Goal: Task Accomplishment & Management: Manage account settings

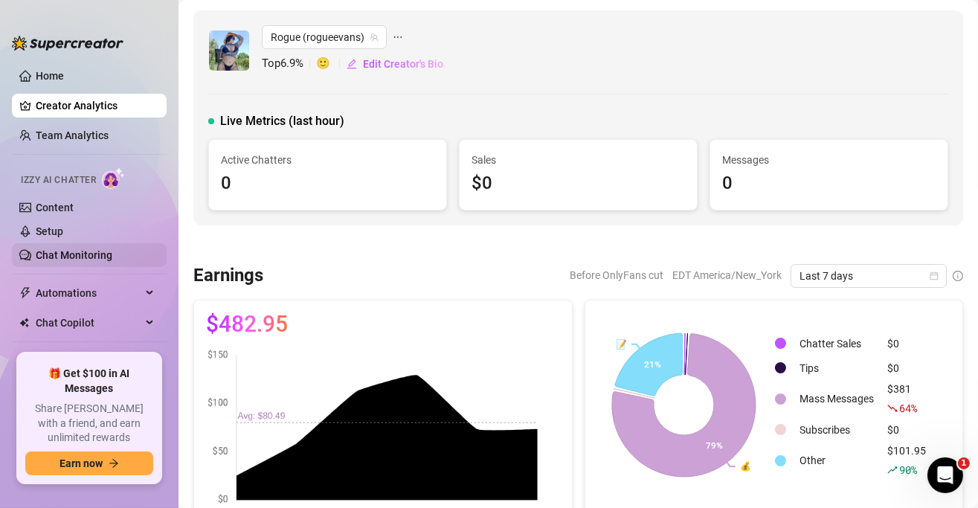
scroll to position [45, 0]
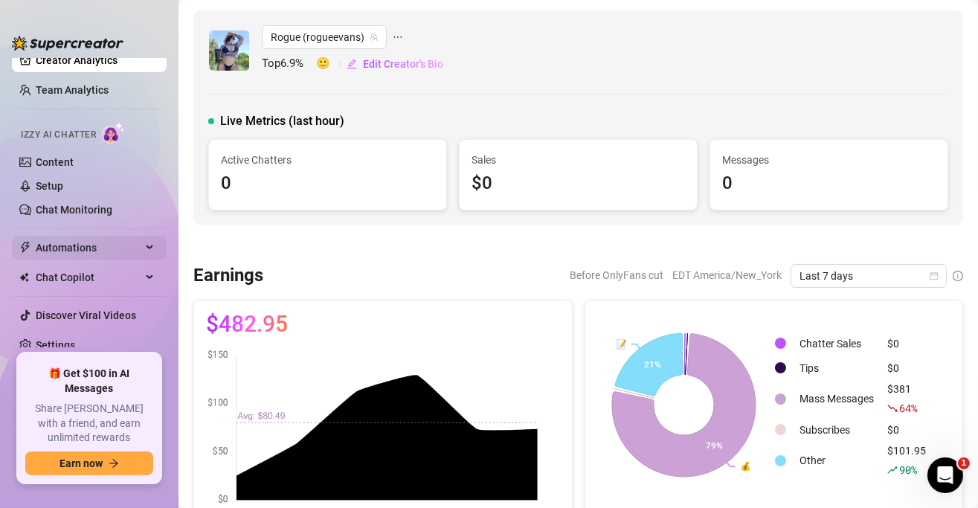
click at [74, 246] on span "Automations" at bounding box center [89, 248] width 106 height 24
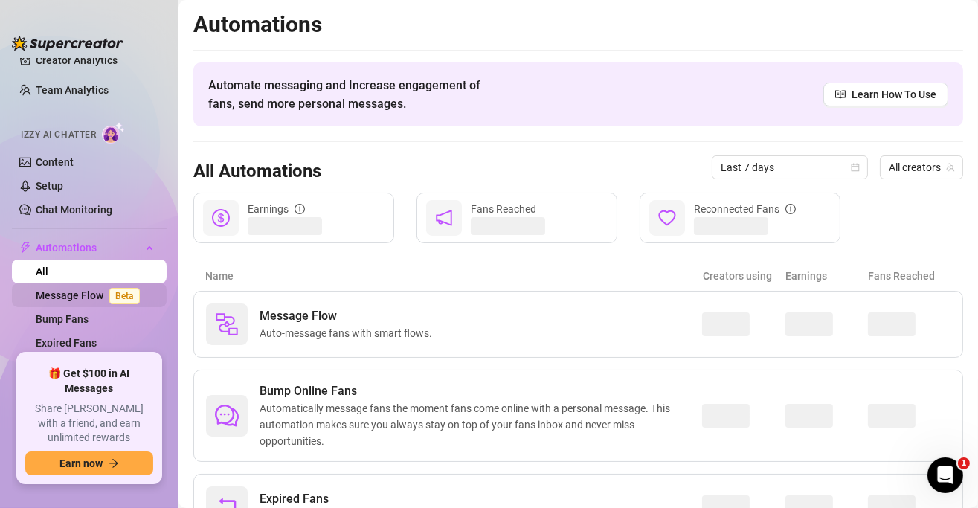
click at [95, 295] on link "Message Flow Beta" at bounding box center [91, 295] width 110 height 12
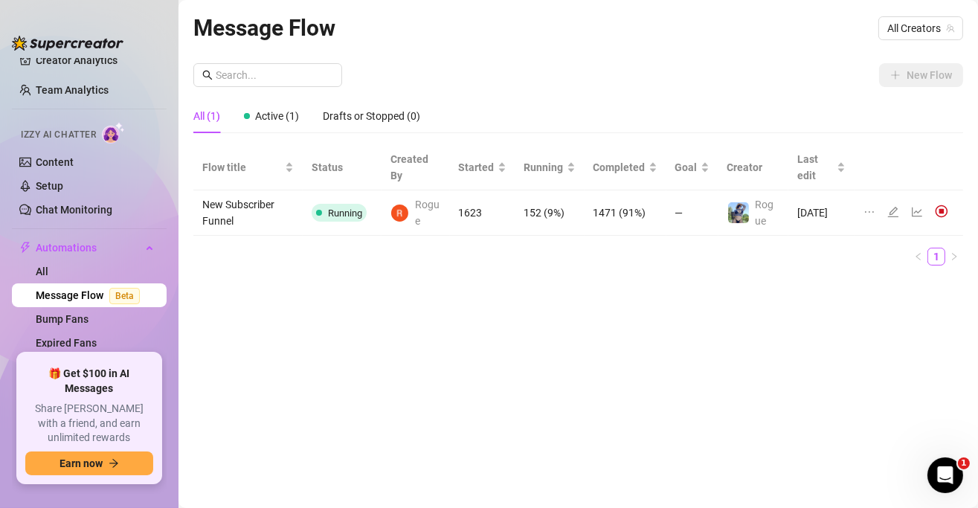
click at [942, 211] on img at bounding box center [941, 211] width 13 height 13
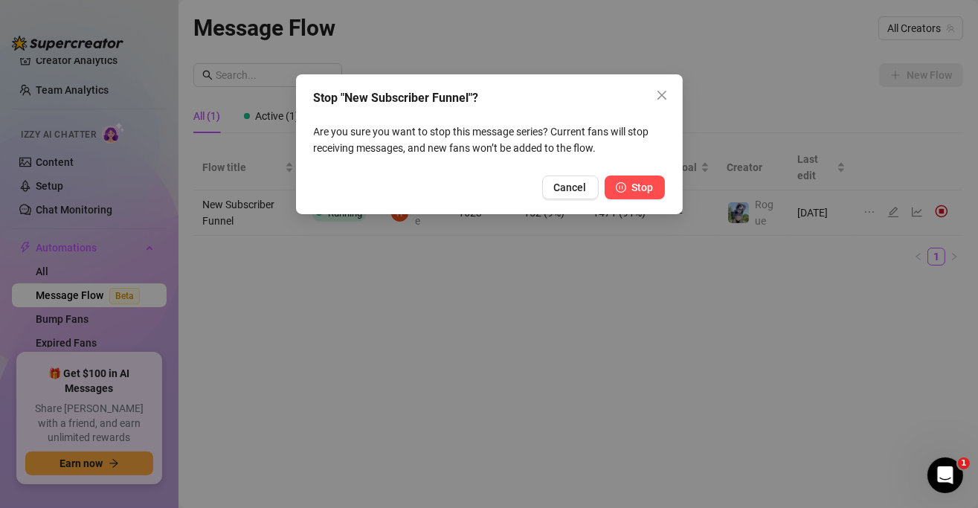
click at [641, 188] on span "Stop" at bounding box center [643, 188] width 22 height 12
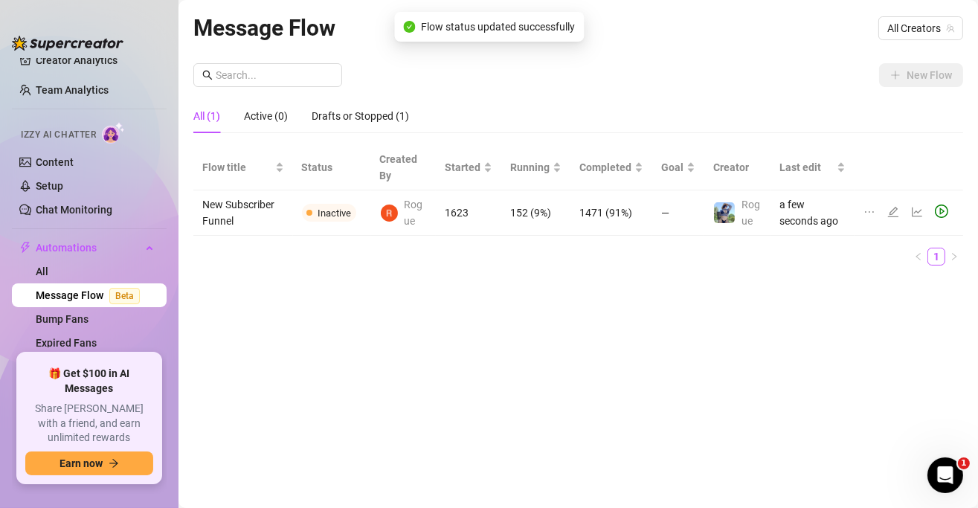
click at [613, 295] on div "Message Flow All Creators New Flow All (1) Active (0) Drafts or Stopped (1) Flo…" at bounding box center [578, 236] width 770 height 453
click at [245, 205] on td "New Subscriber Funnel" at bounding box center [243, 212] width 100 height 45
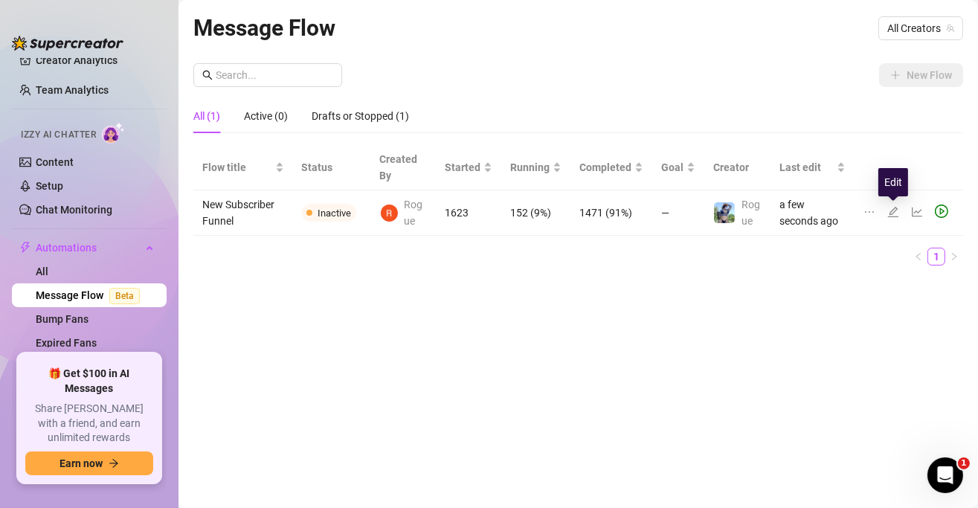
click at [896, 214] on icon "edit" at bounding box center [894, 212] width 12 height 12
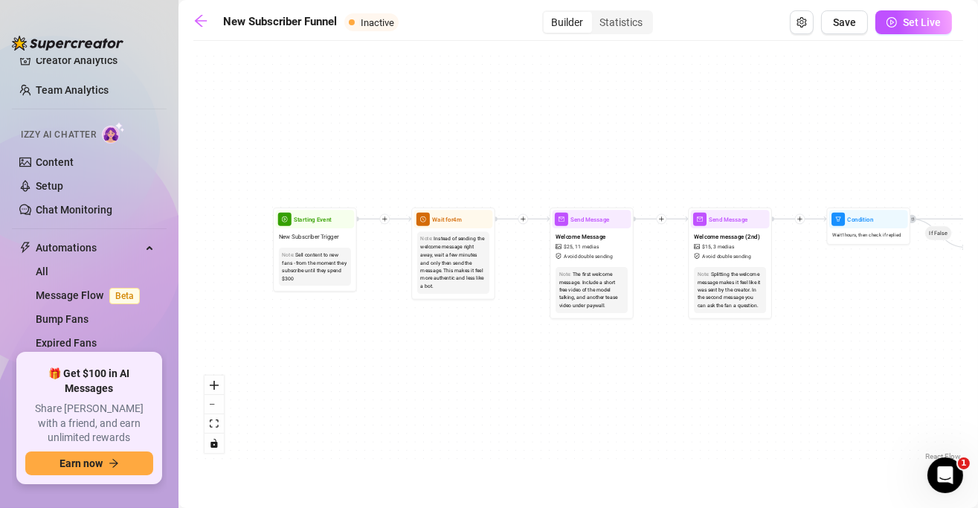
drag, startPoint x: 254, startPoint y: 260, endPoint x: 454, endPoint y: 323, distance: 209.2
click at [454, 323] on div "If True If True If False If False Merge Merge Send Message Follow up message 1 …" at bounding box center [578, 256] width 770 height 416
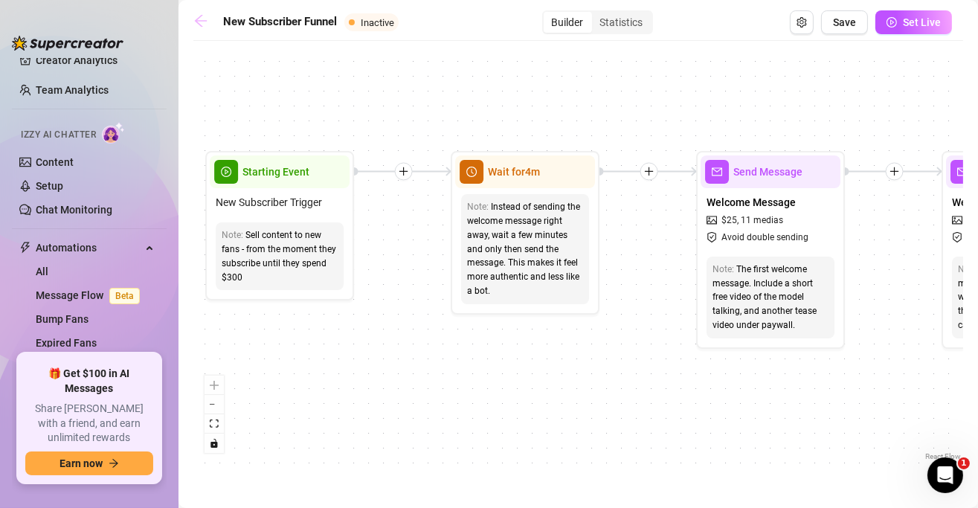
click at [211, 19] on link at bounding box center [204, 22] width 22 height 18
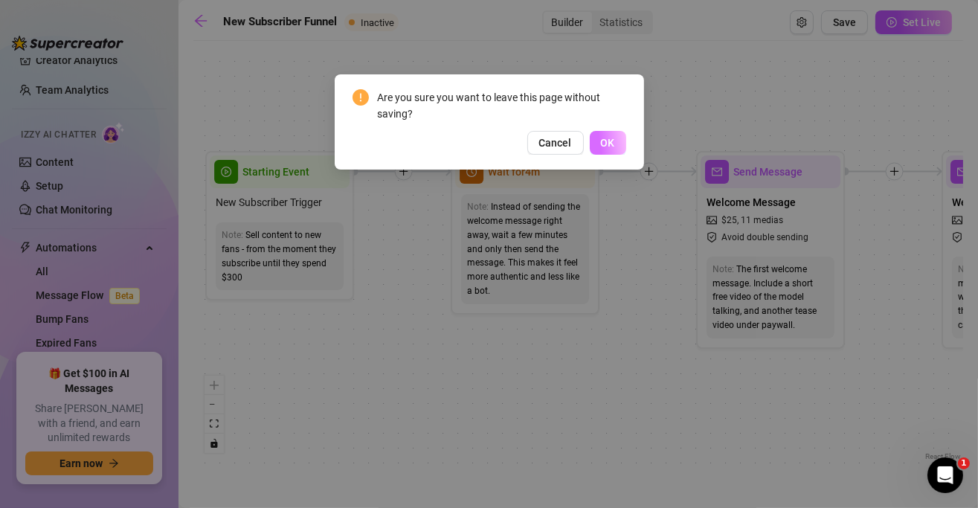
click at [603, 142] on span "OK" at bounding box center [608, 143] width 14 height 12
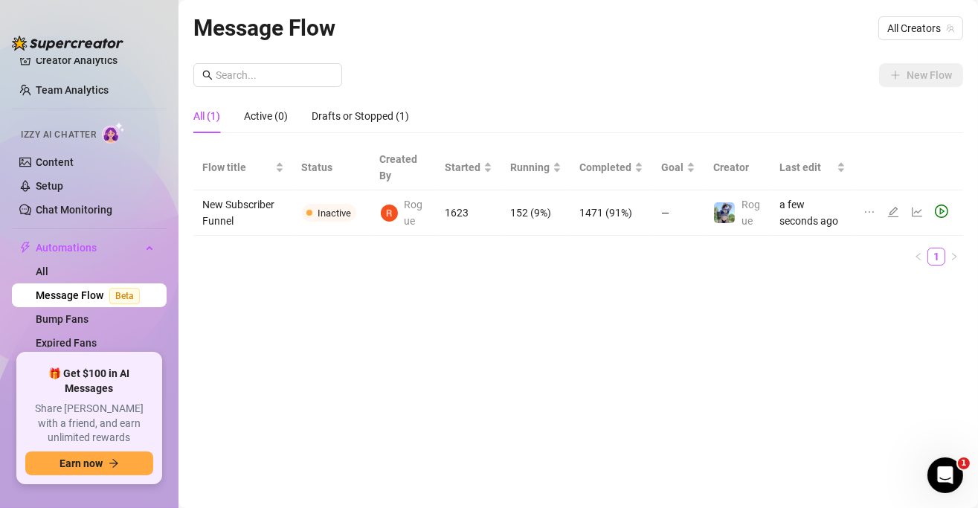
click at [660, 283] on div "Message Flow All Creators New Flow All (1) Active (0) Drafts or Stopped (1) Flo…" at bounding box center [578, 236] width 770 height 453
click at [64, 313] on link "Bump Fans" at bounding box center [62, 319] width 53 height 12
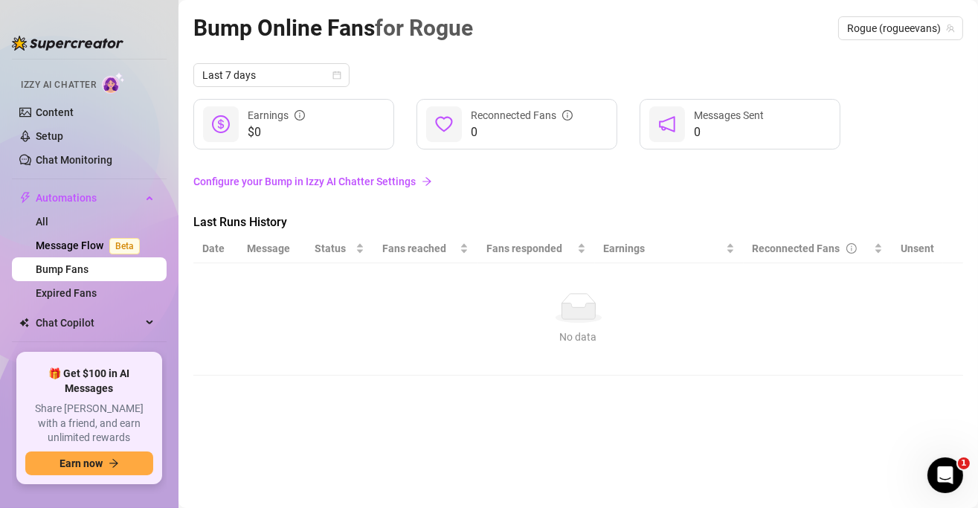
scroll to position [120, 0]
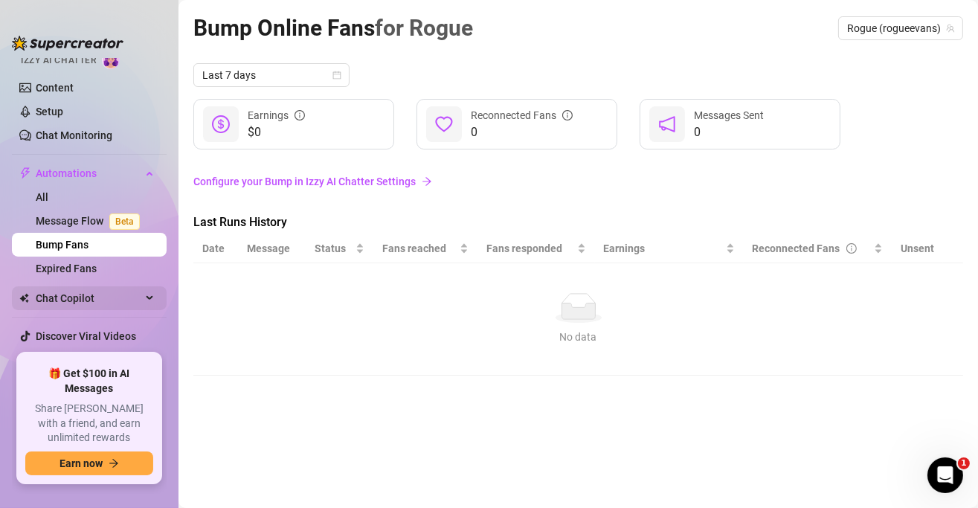
click at [115, 294] on span "Chat Copilot" at bounding box center [89, 298] width 106 height 24
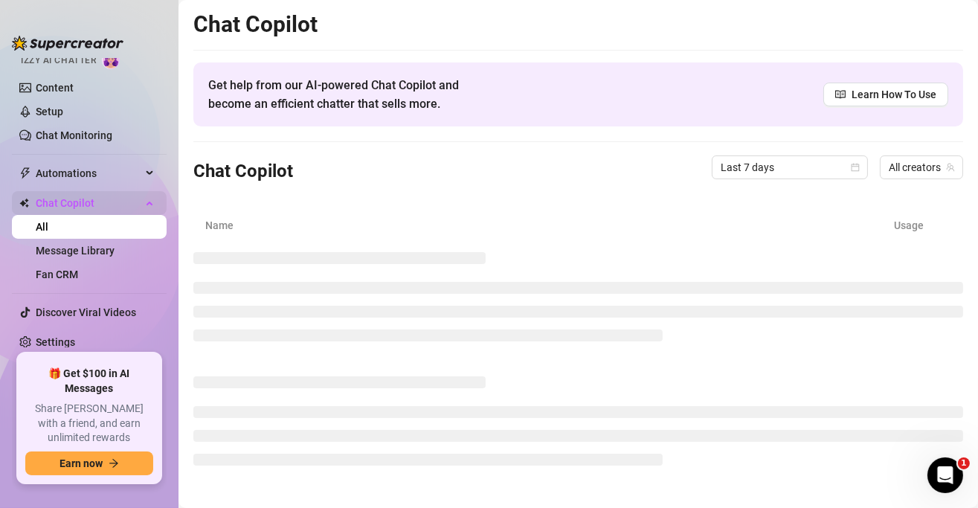
scroll to position [117, 0]
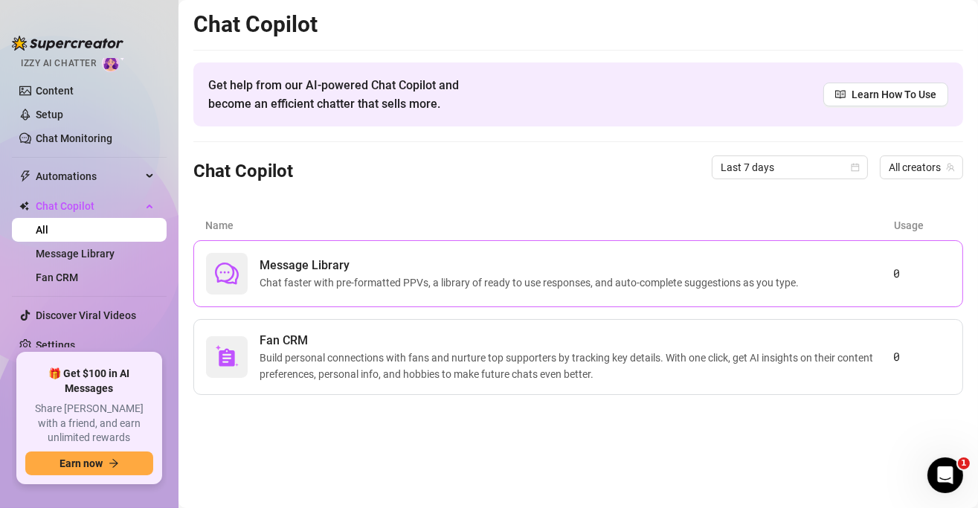
click at [373, 270] on span "Message Library" at bounding box center [532, 266] width 545 height 18
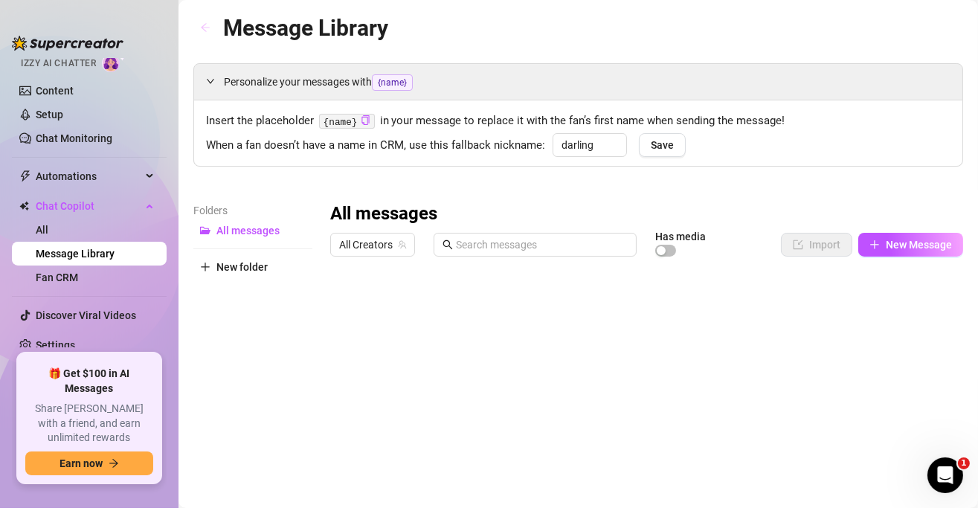
click at [208, 26] on icon "arrow-left" at bounding box center [205, 27] width 10 height 10
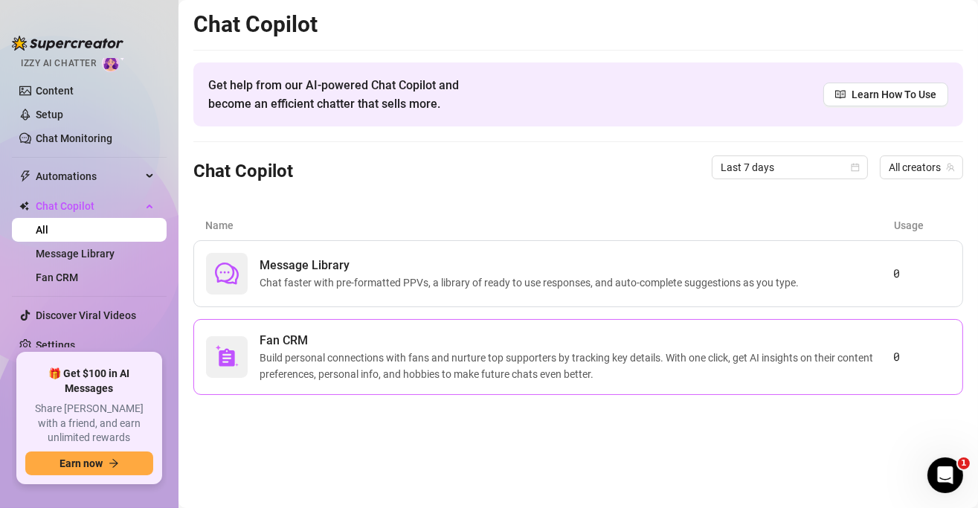
click at [379, 347] on span "Fan CRM" at bounding box center [577, 341] width 634 height 18
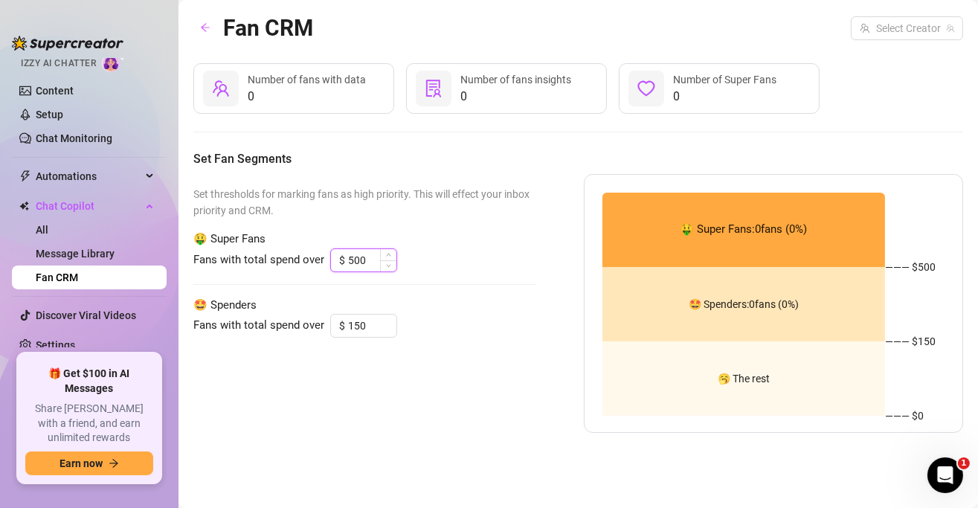
click at [360, 251] on input "500" at bounding box center [372, 260] width 48 height 22
type input "500"
click at [376, 329] on input "150" at bounding box center [372, 326] width 48 height 22
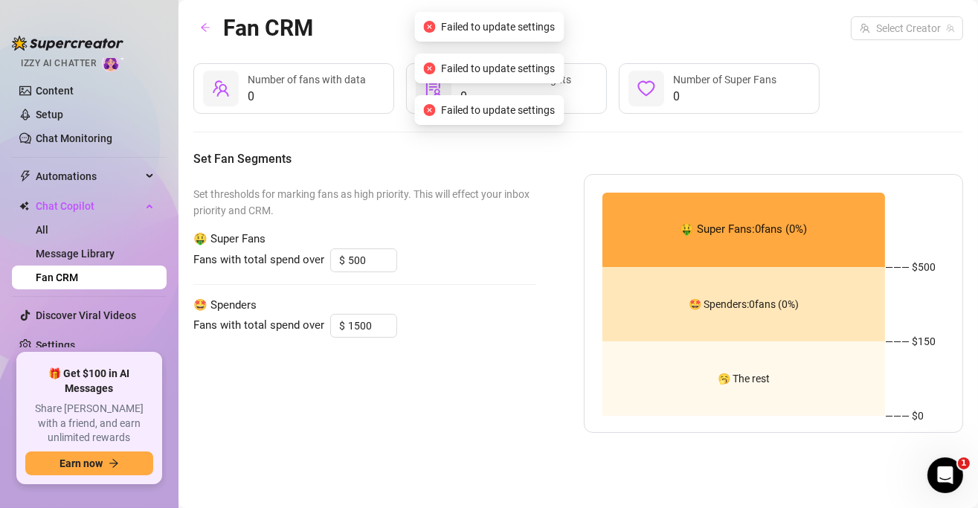
type input "150"
click at [454, 410] on div "Set thresholds for marking fans as high priority. This will effect your inbox p…" at bounding box center [364, 303] width 343 height 259
click at [211, 30] on button "button" at bounding box center [205, 28] width 24 height 24
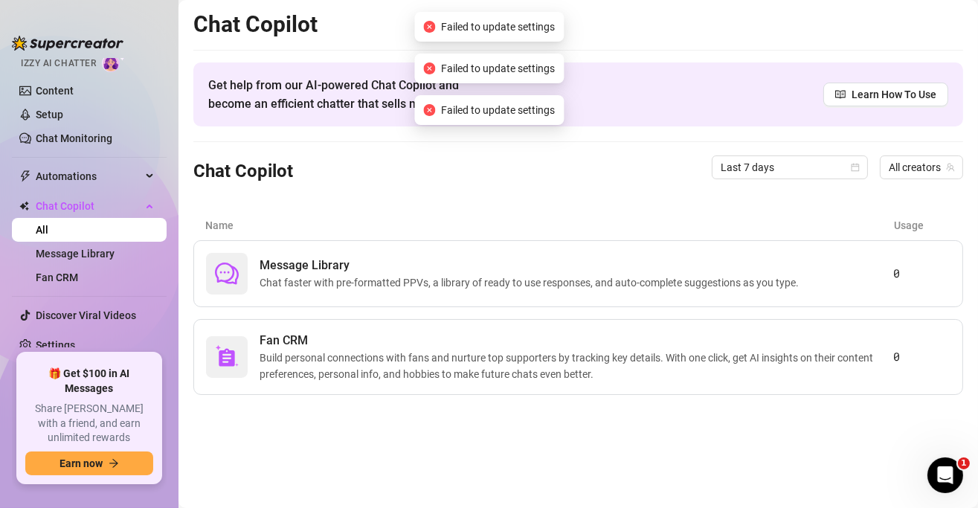
click at [199, 24] on h2 "Chat Copilot" at bounding box center [578, 24] width 770 height 28
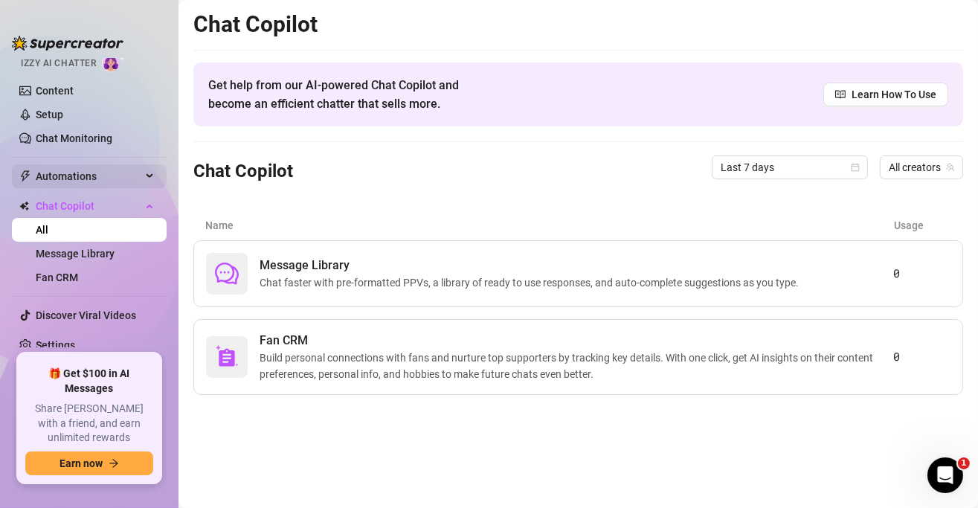
click at [83, 180] on span "Automations" at bounding box center [89, 176] width 106 height 24
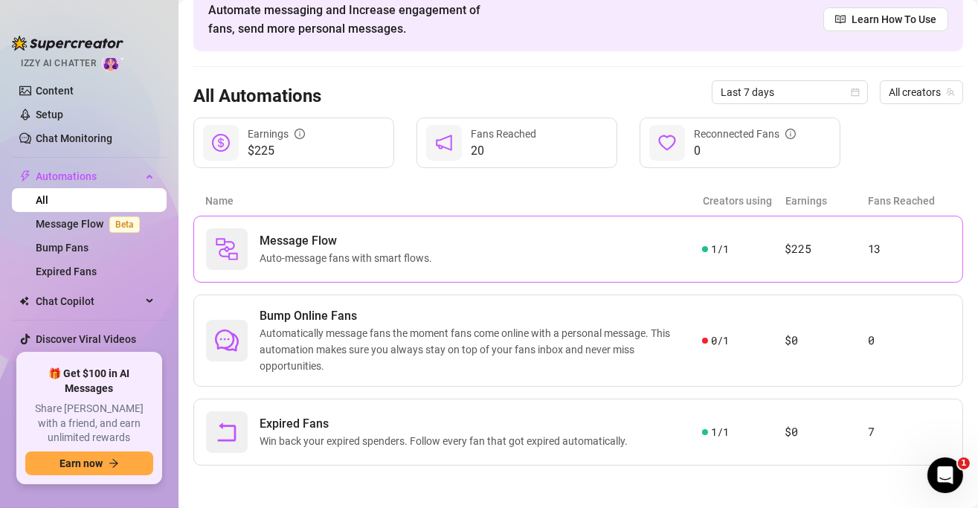
scroll to position [75, 0]
click at [95, 297] on span "Chat Copilot" at bounding box center [89, 301] width 106 height 24
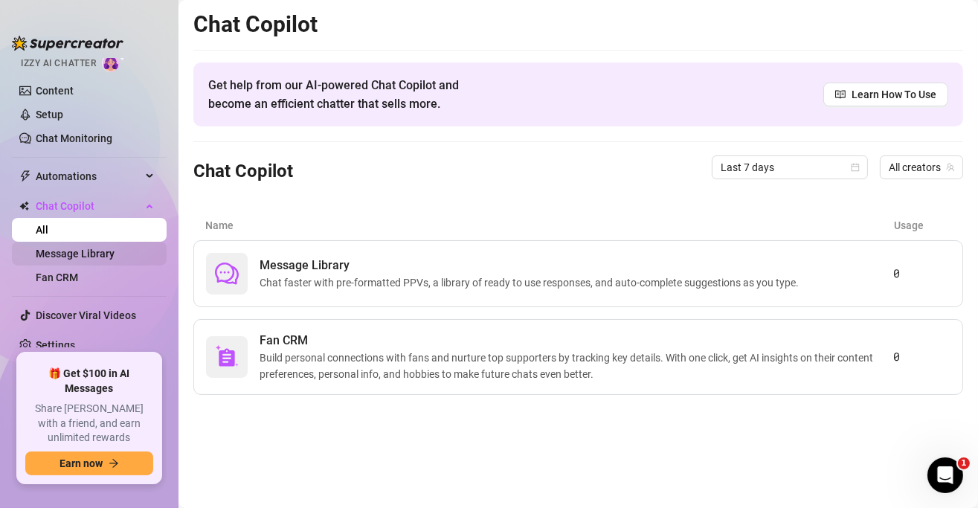
click at [86, 259] on link "Message Library" at bounding box center [75, 254] width 79 height 12
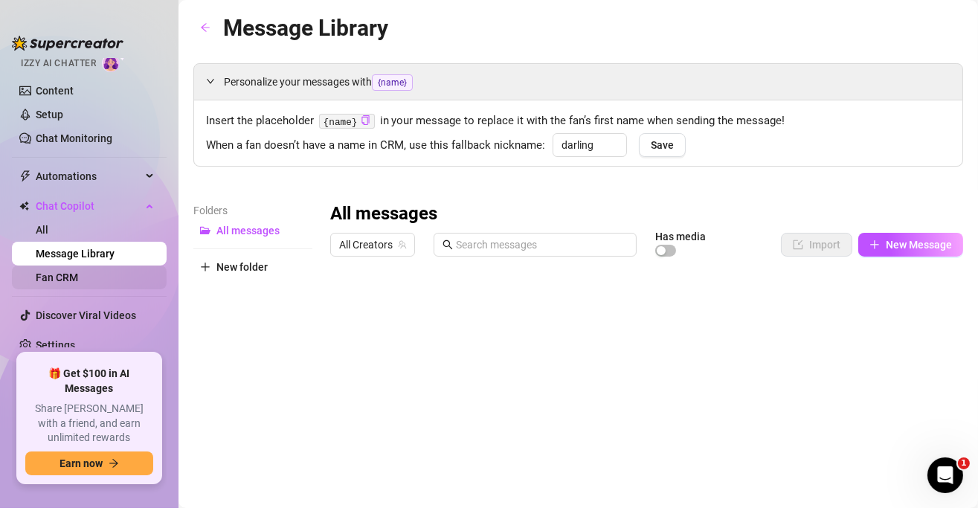
click at [78, 279] on link "Fan CRM" at bounding box center [57, 278] width 42 height 12
